Goal: Use online tool/utility

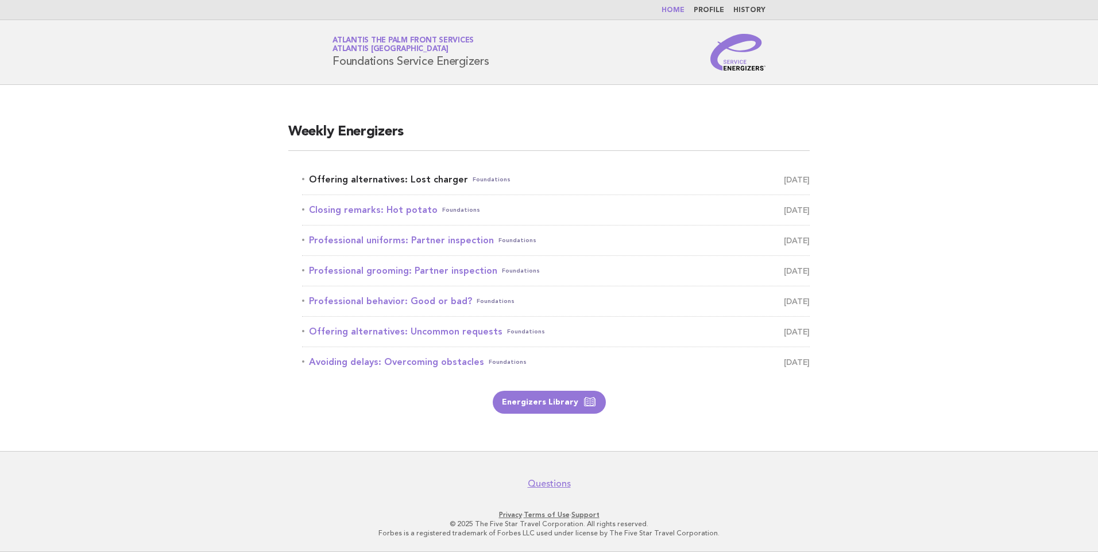
click at [363, 181] on link "Offering alternatives: Lost charger Foundations [DATE]" at bounding box center [556, 180] width 508 height 16
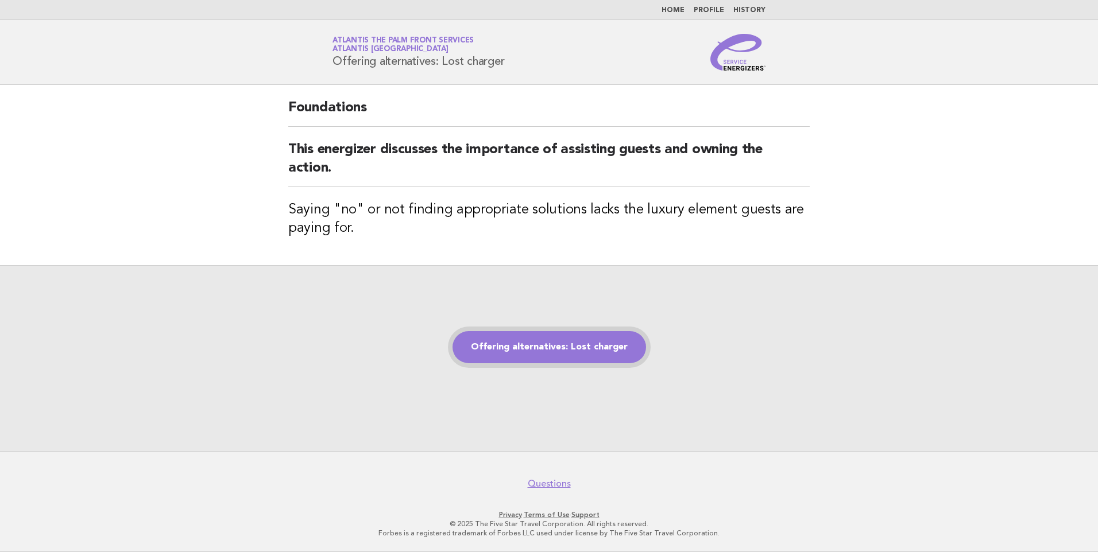
click at [534, 344] on link "Offering alternatives: Lost charger" at bounding box center [549, 347] width 194 height 32
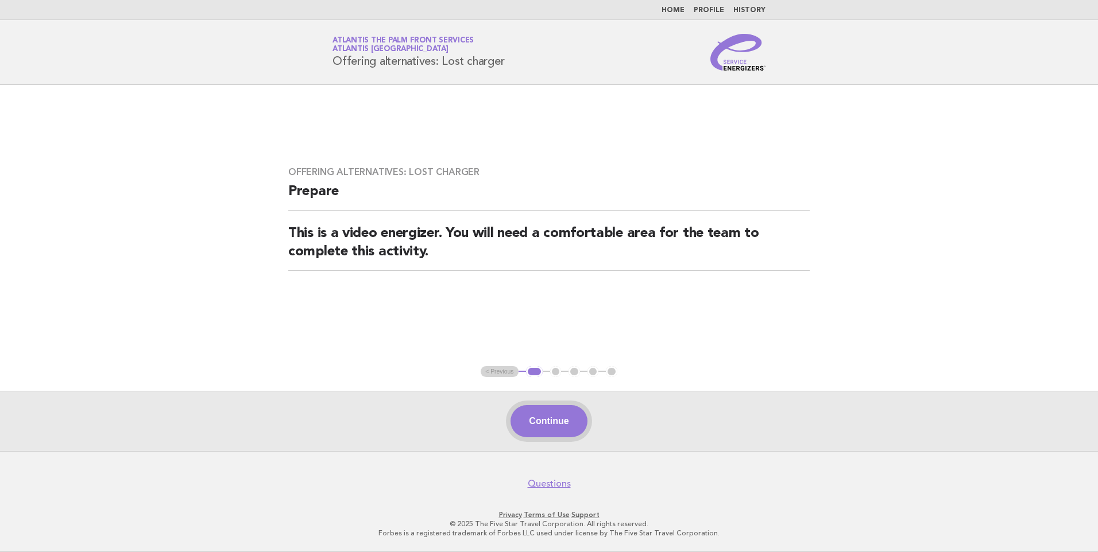
click at [568, 419] on button "Continue" at bounding box center [548, 421] width 76 height 32
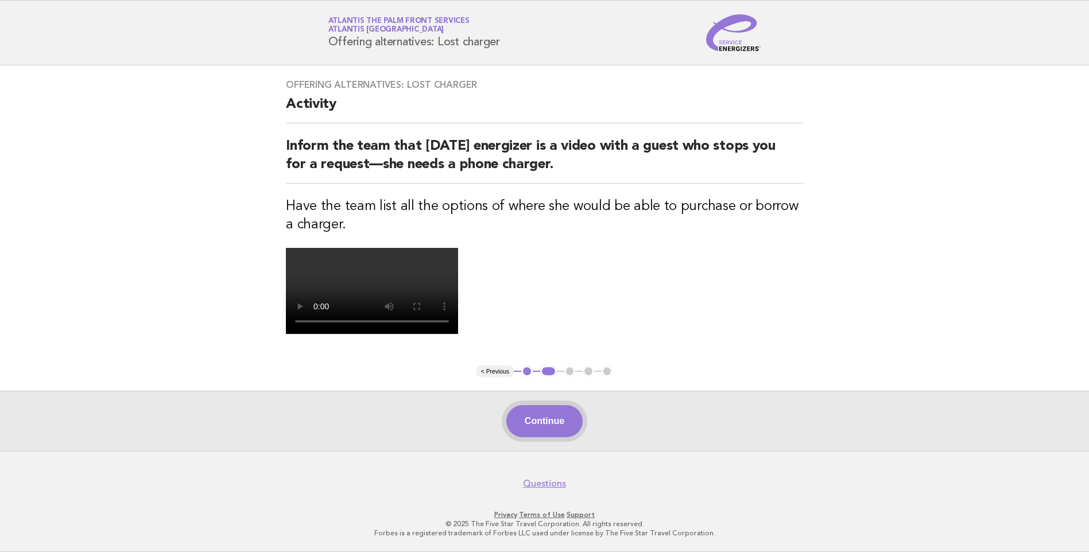
click at [555, 426] on button "Continue" at bounding box center [544, 421] width 76 height 32
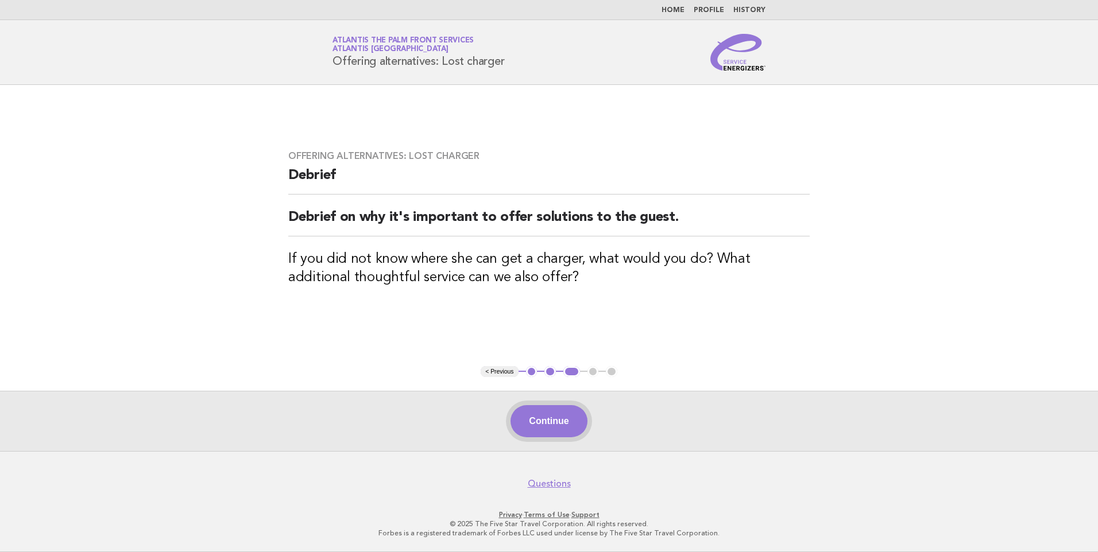
click at [543, 421] on button "Continue" at bounding box center [548, 421] width 76 height 32
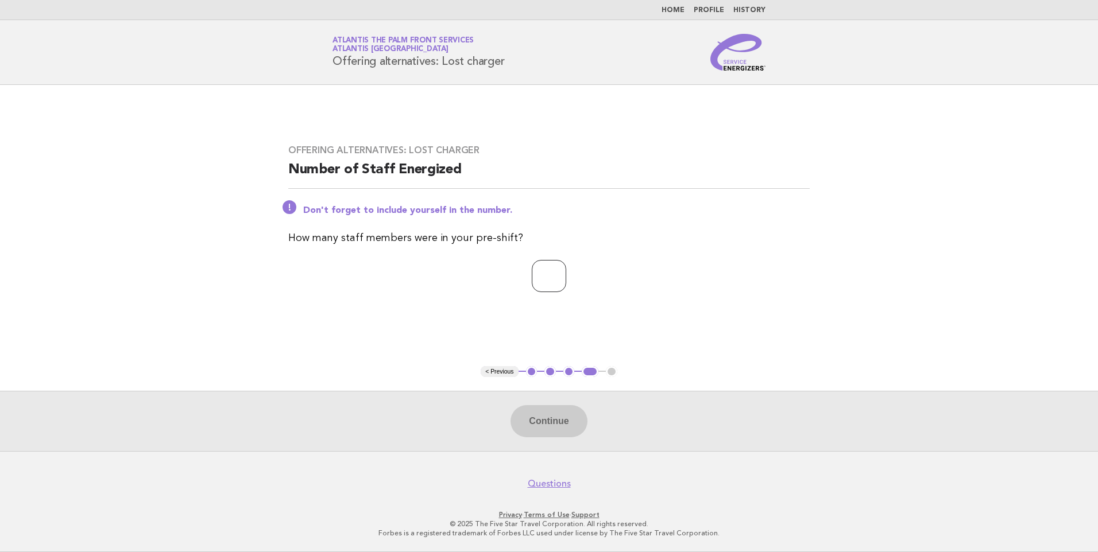
click at [551, 280] on input "number" at bounding box center [549, 276] width 34 height 32
type input "*"
click at [559, 419] on button "Continue" at bounding box center [548, 421] width 76 height 32
